Goal: Task Accomplishment & Management: Manage account settings

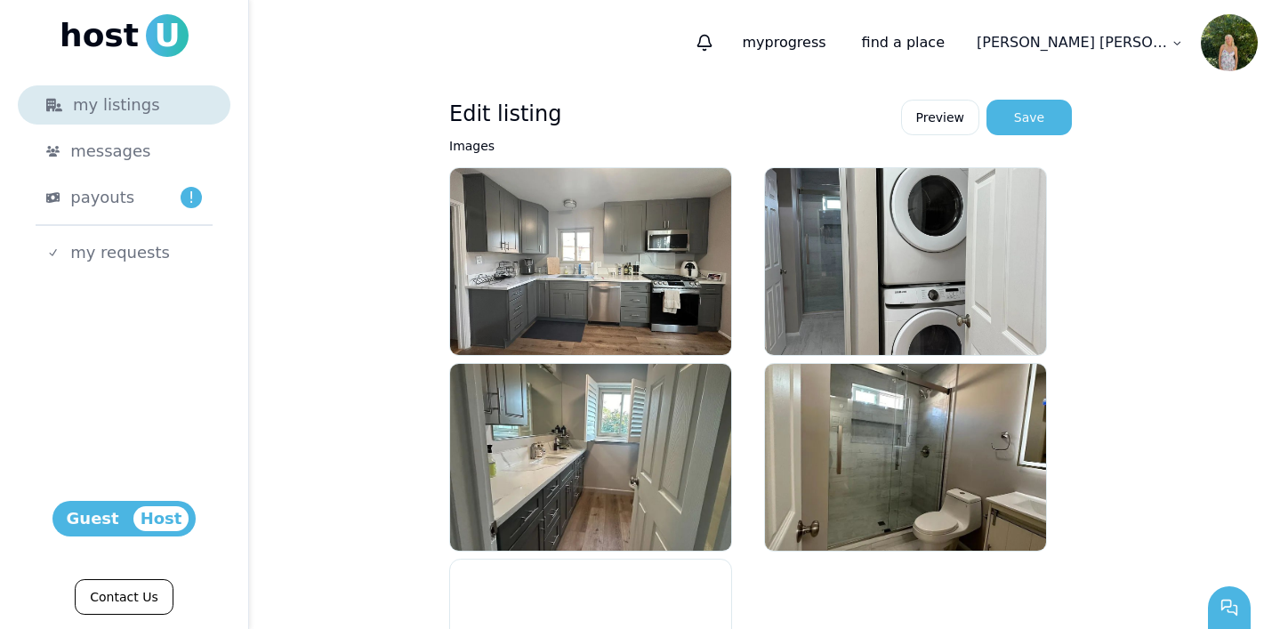
click at [131, 97] on div "my listings" at bounding box center [124, 104] width 156 height 25
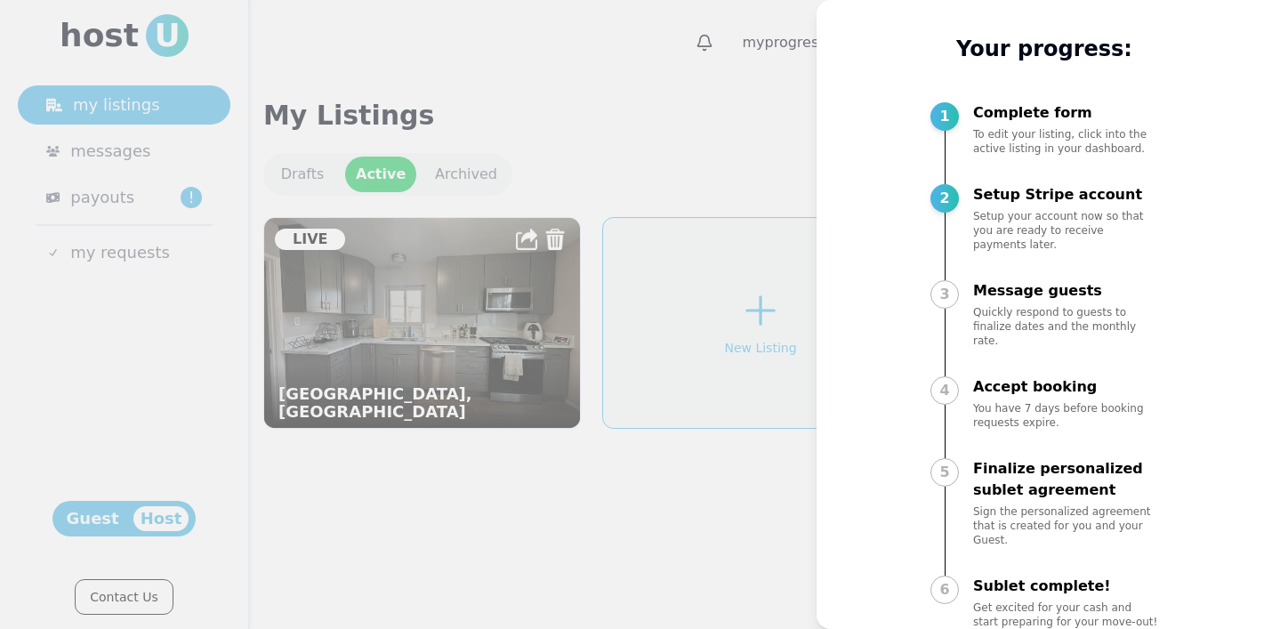
click at [629, 567] on div at bounding box center [636, 314] width 1272 height 629
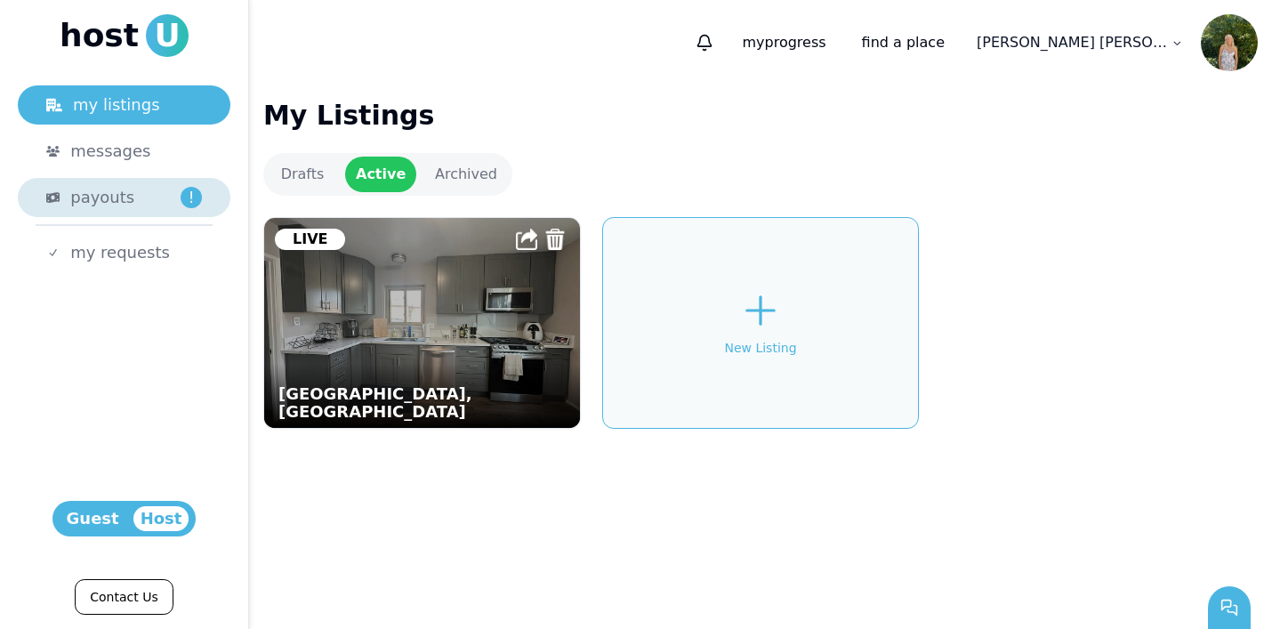
click at [148, 208] on div "payouts !" at bounding box center [136, 197] width 132 height 25
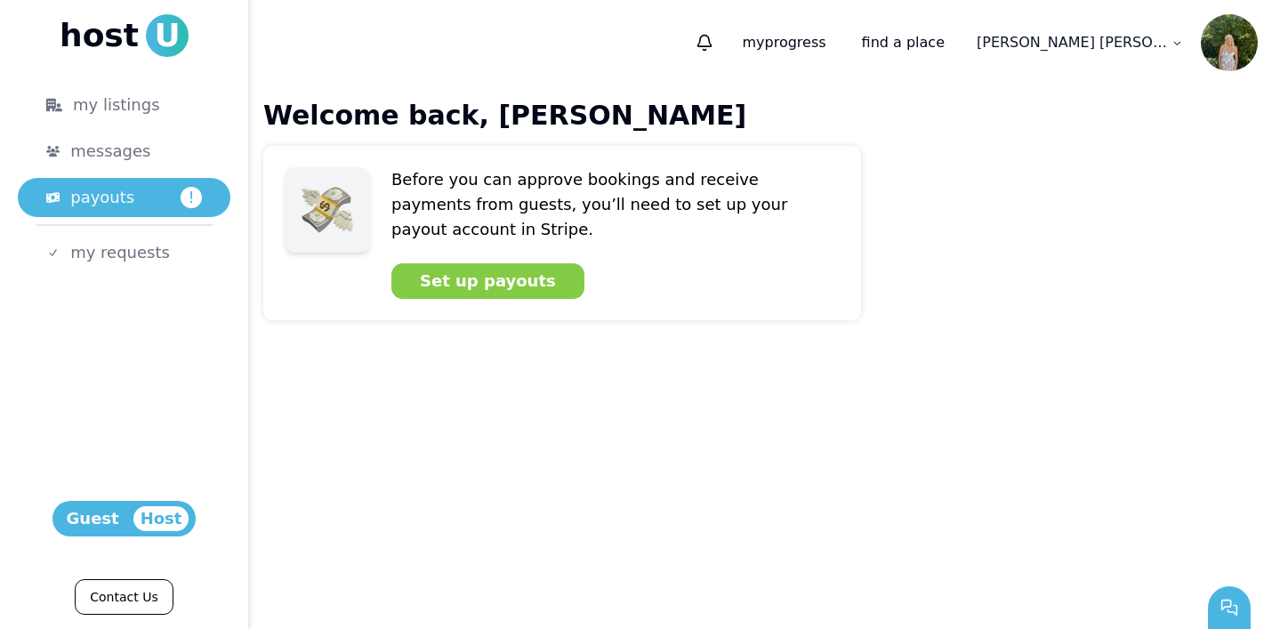
click at [140, 171] on ul "my listings messages payouts ! my requests" at bounding box center [124, 178] width 213 height 187
click at [129, 160] on span "messages" at bounding box center [110, 151] width 80 height 25
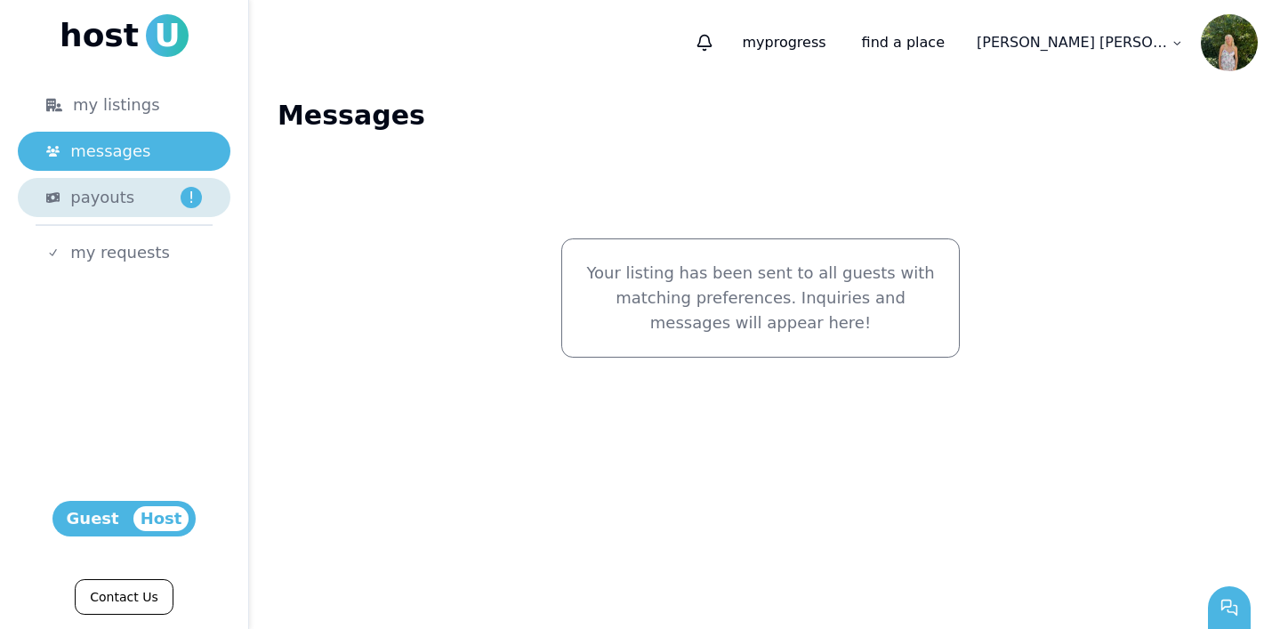
click at [125, 182] on link "payouts !" at bounding box center [124, 197] width 213 height 39
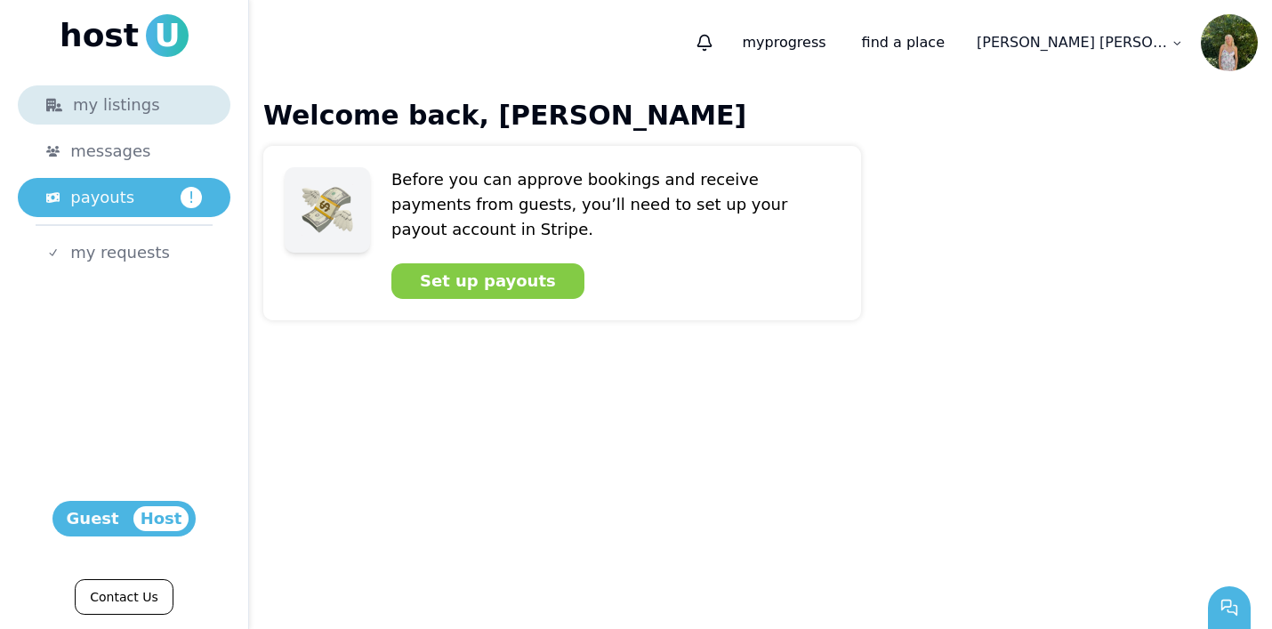
click at [114, 108] on div "my listings" at bounding box center [124, 104] width 156 height 25
